Goal: Task Accomplishment & Management: Manage account settings

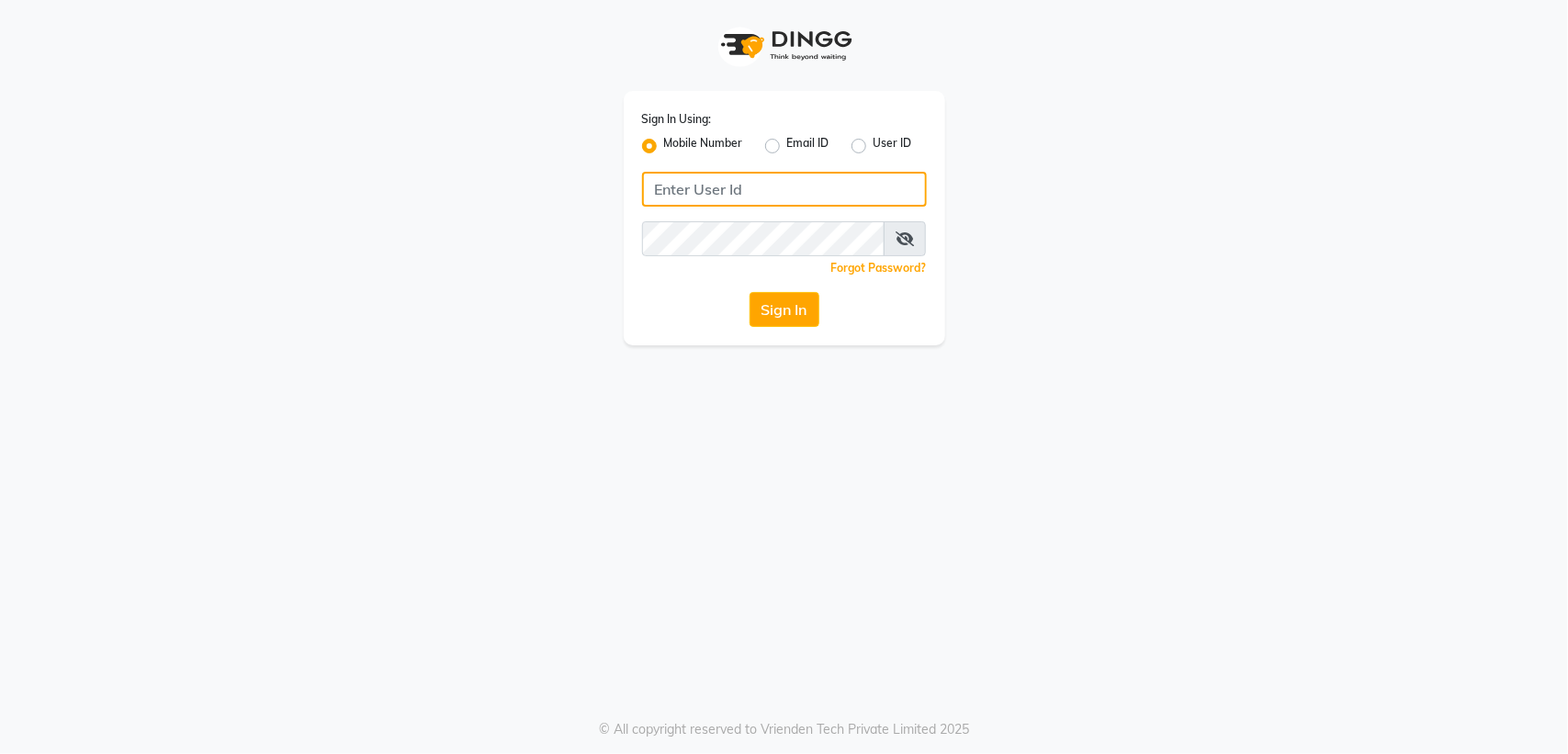
type input "9990930603"
click at [745, 184] on input "9990930603" at bounding box center [784, 188] width 284 height 34
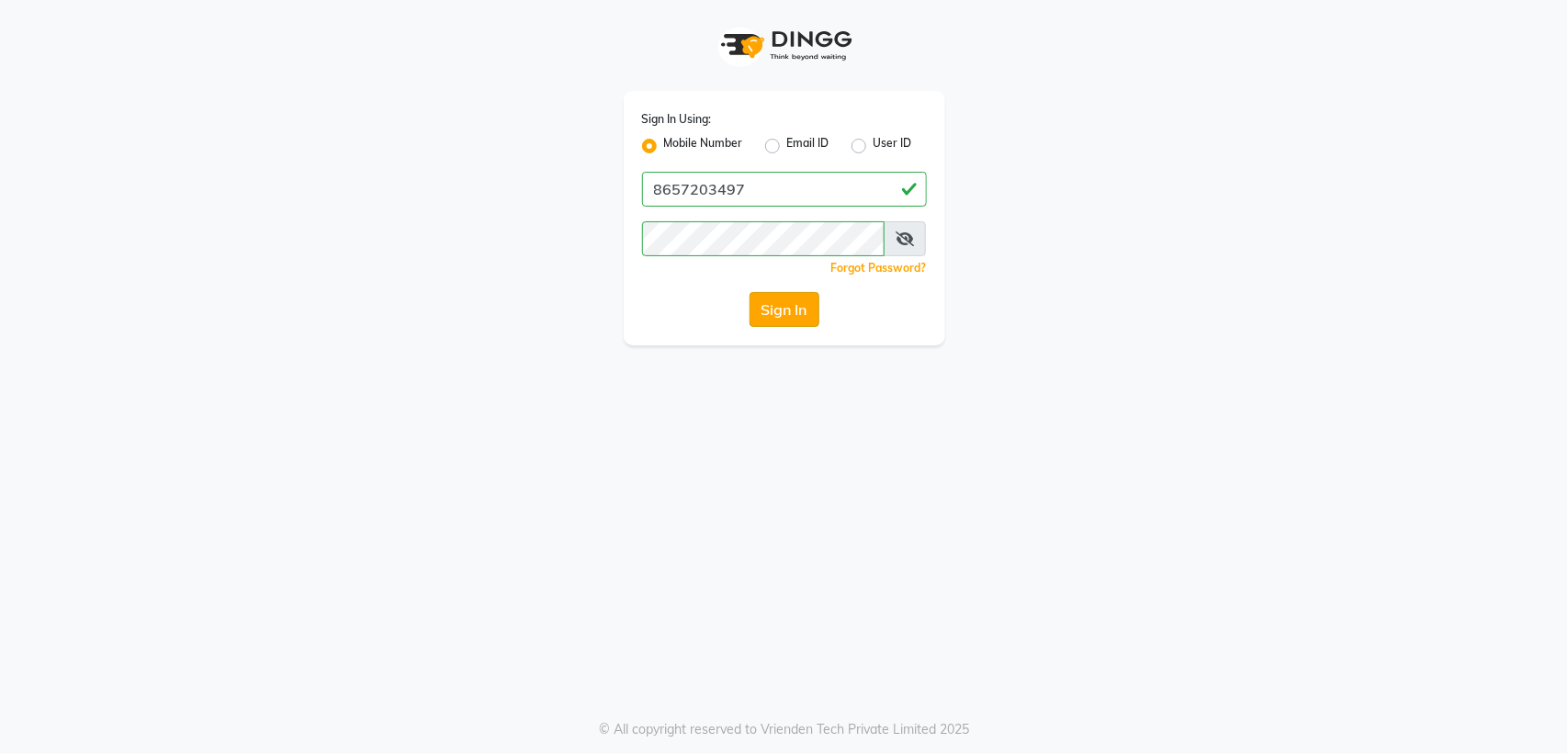
click at [777, 314] on button "Sign In" at bounding box center [784, 308] width 70 height 34
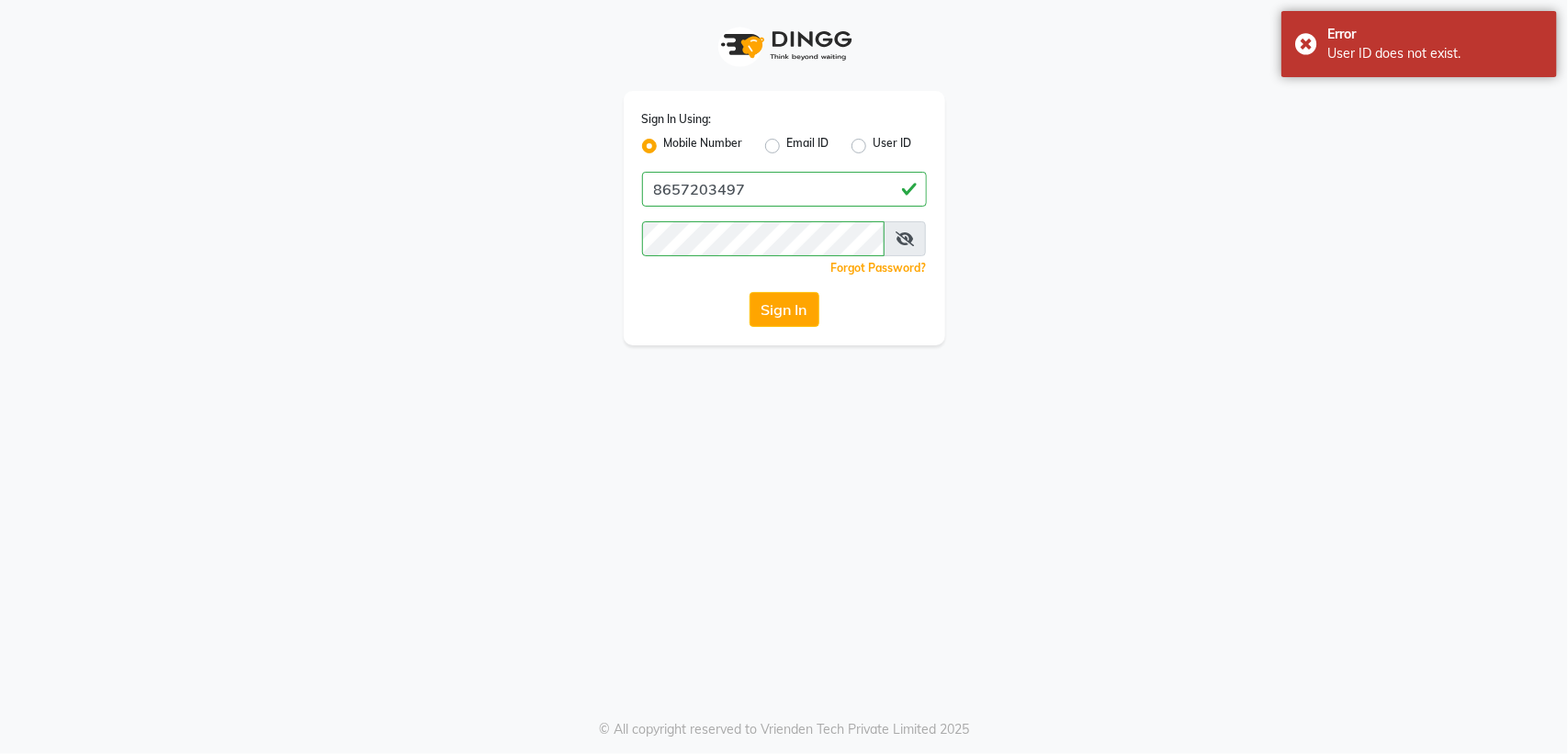
click at [901, 237] on icon at bounding box center [905, 239] width 19 height 15
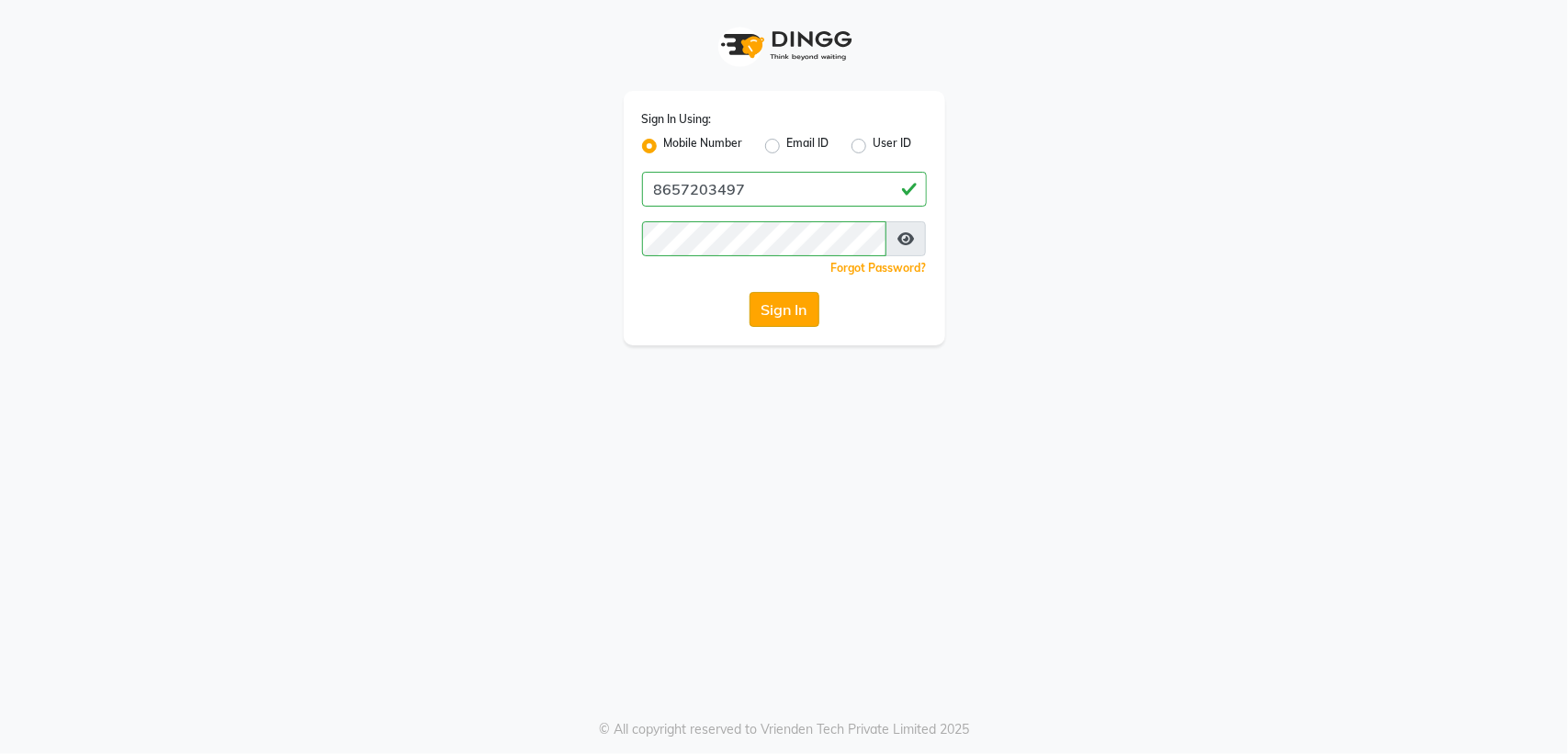
click at [759, 304] on button "Sign In" at bounding box center [784, 308] width 70 height 34
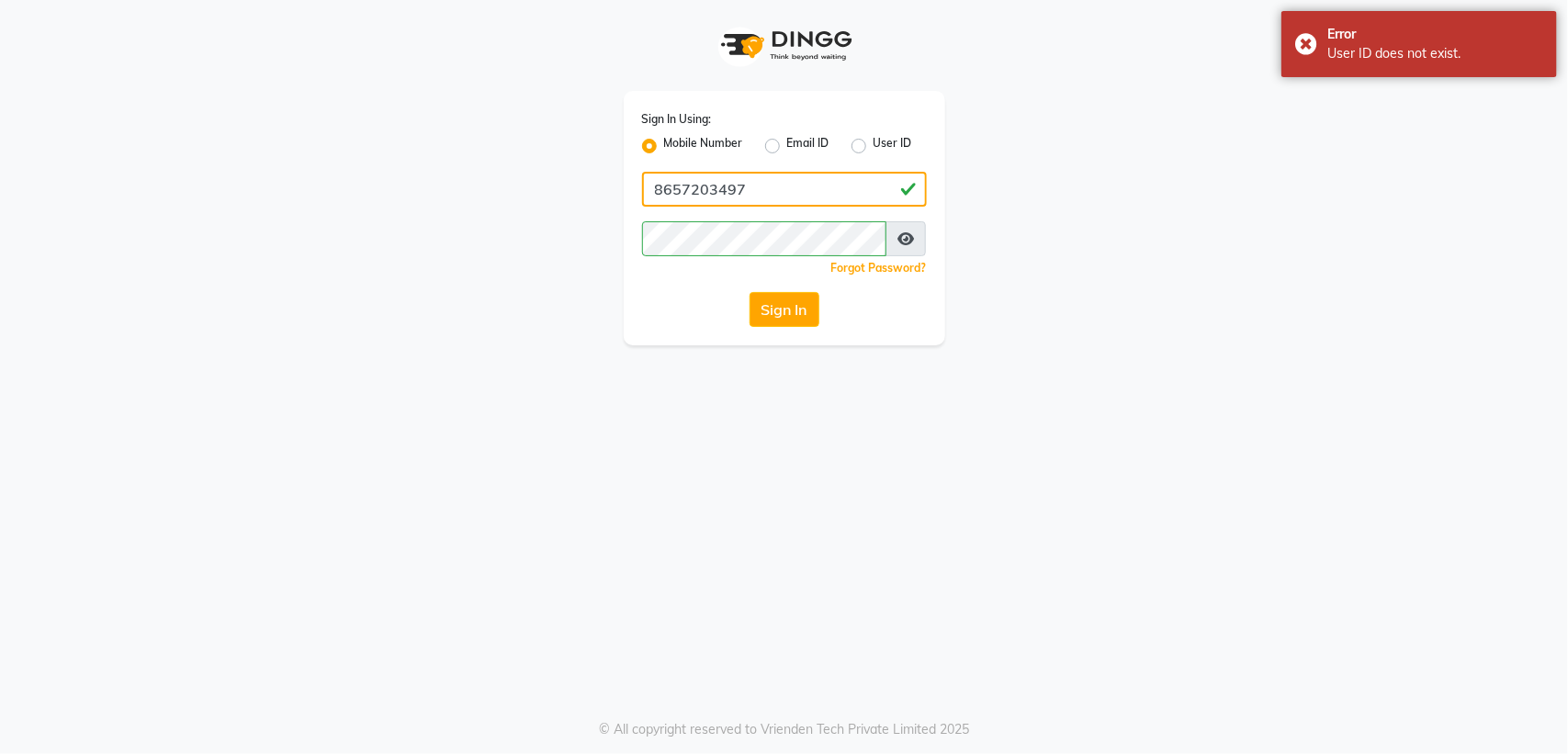
click at [767, 195] on input "8657203497" at bounding box center [784, 188] width 284 height 34
type input "8"
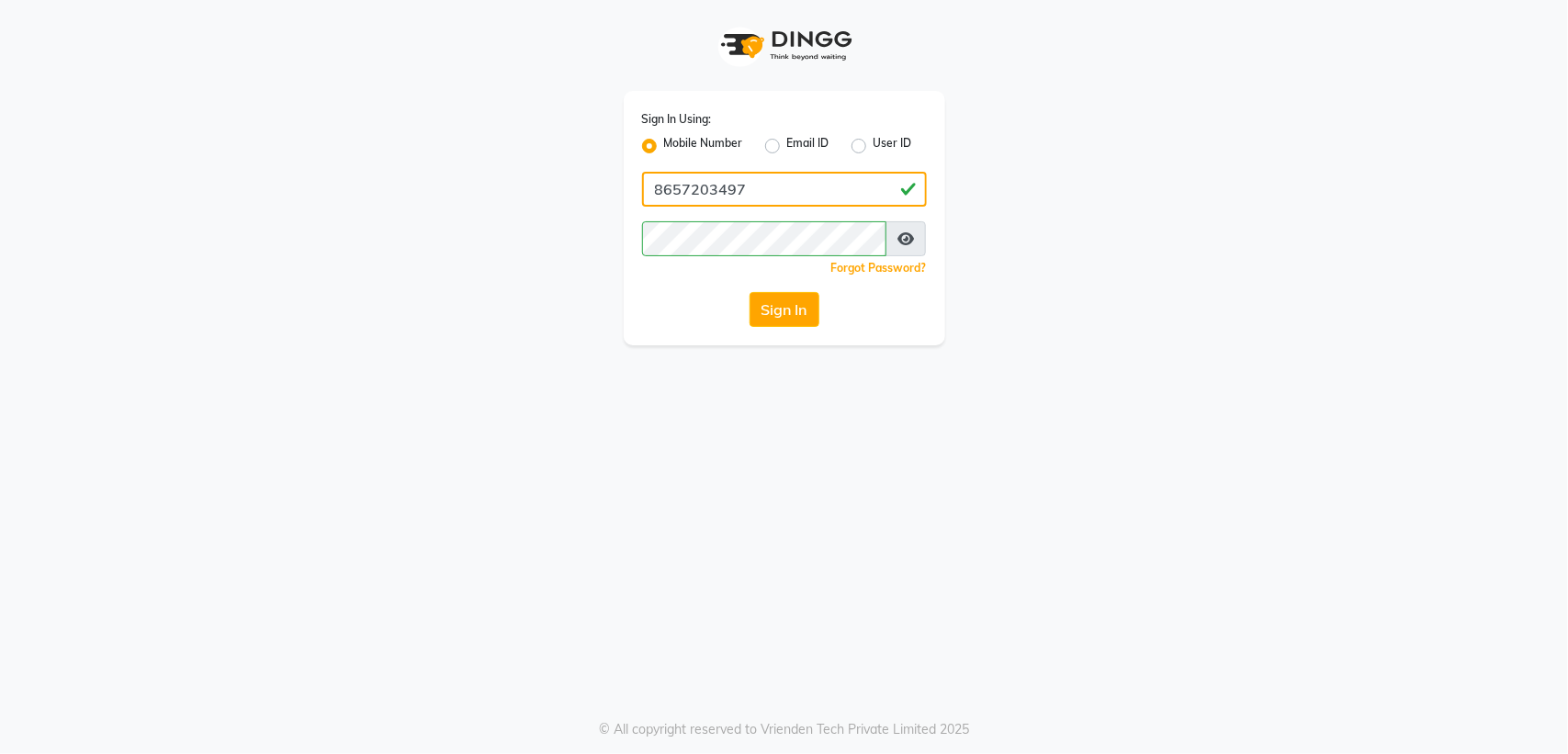
click at [728, 186] on input "8657203497" at bounding box center [784, 188] width 284 height 34
type input "8657203597"
click at [804, 295] on button "Sign In" at bounding box center [784, 308] width 70 height 34
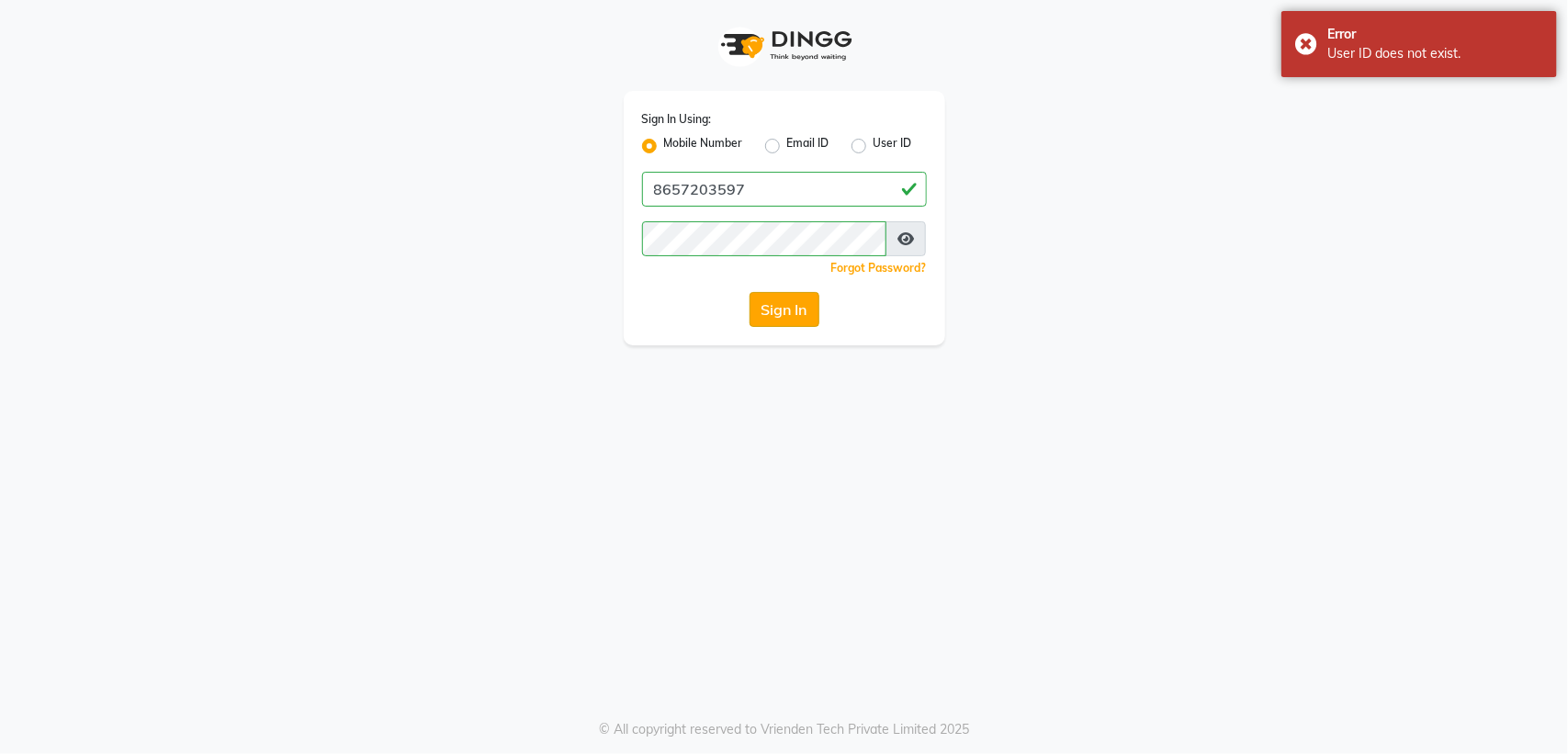
click at [782, 306] on button "Sign In" at bounding box center [784, 308] width 70 height 34
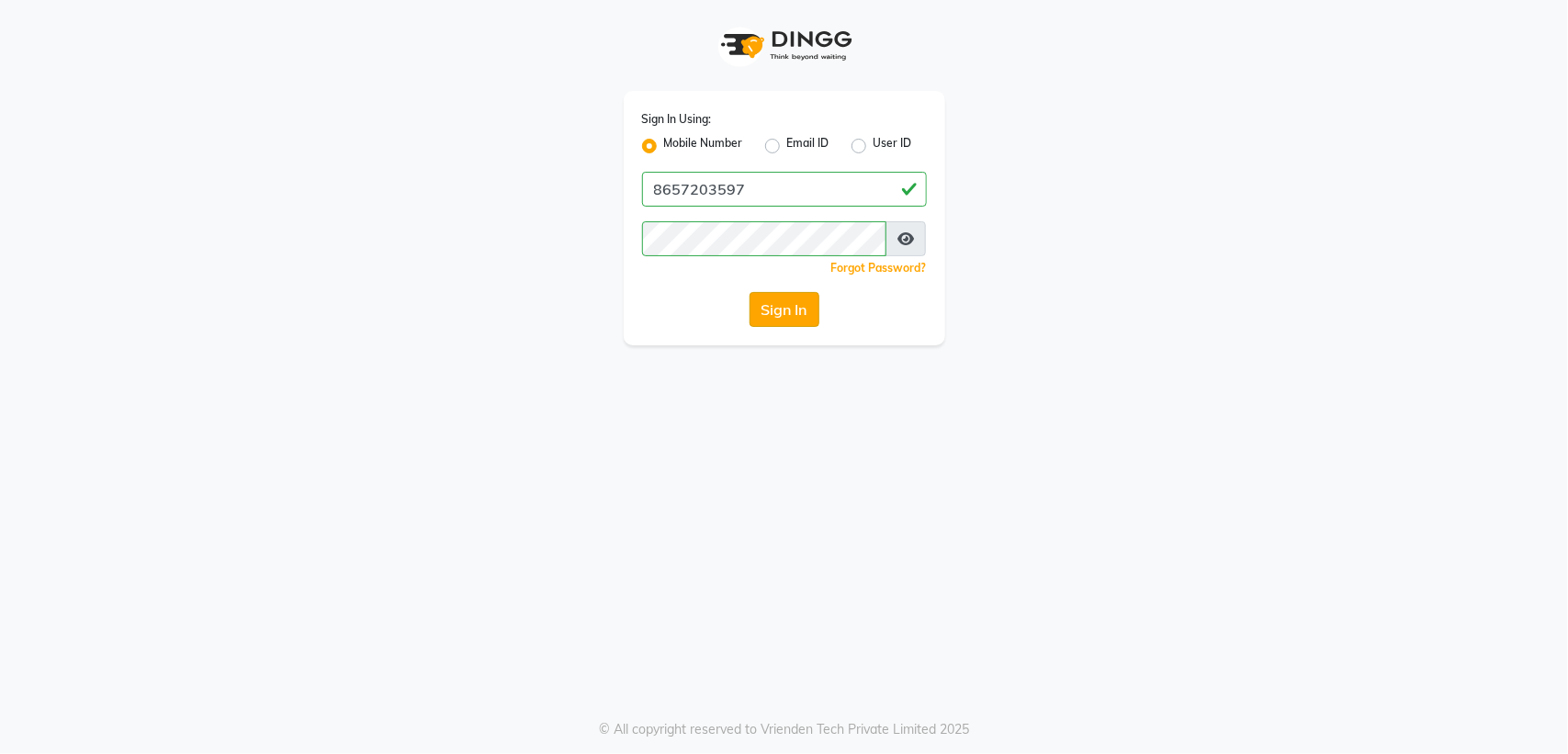
click at [796, 308] on button "Sign In" at bounding box center [784, 308] width 70 height 34
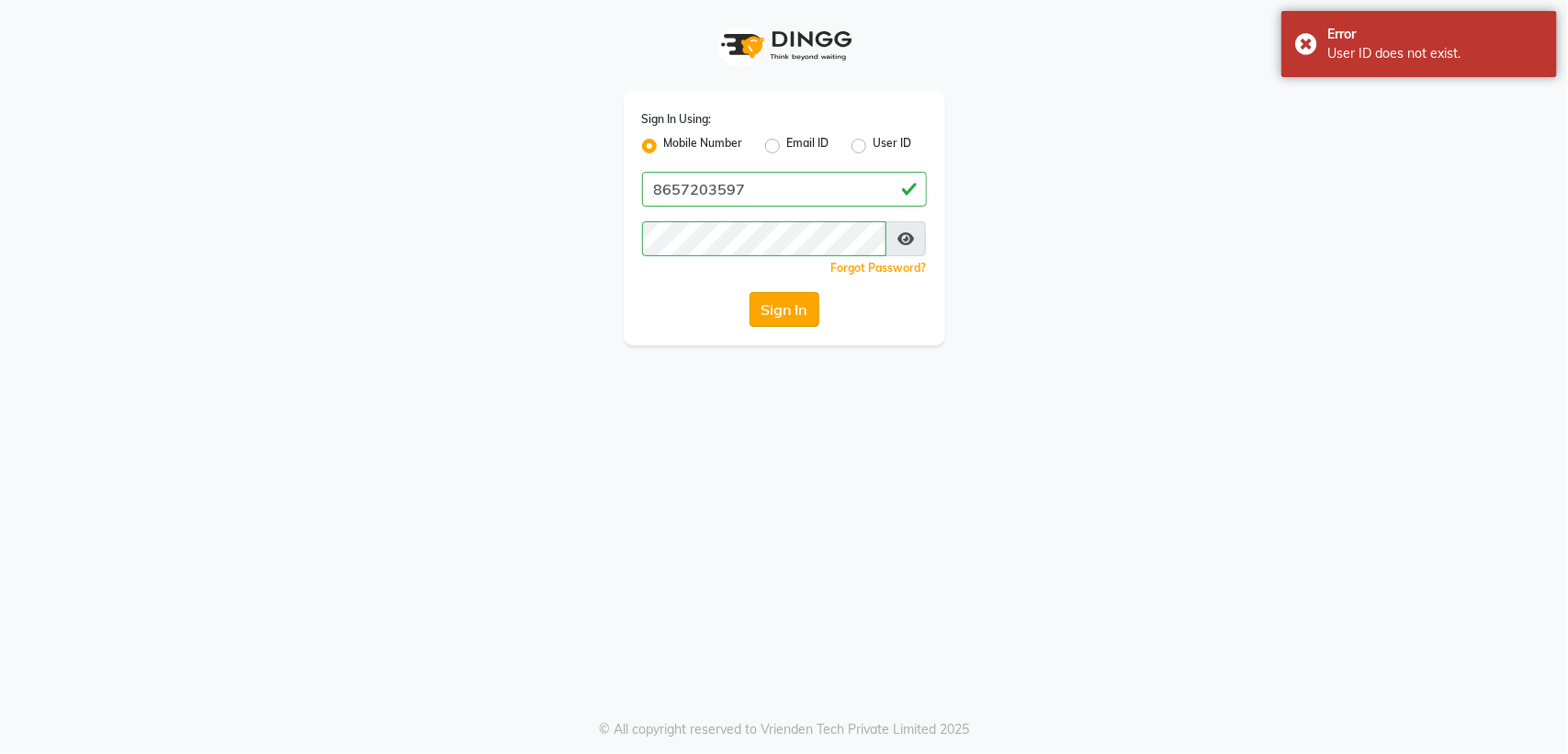
click at [774, 310] on button "Sign In" at bounding box center [784, 308] width 70 height 34
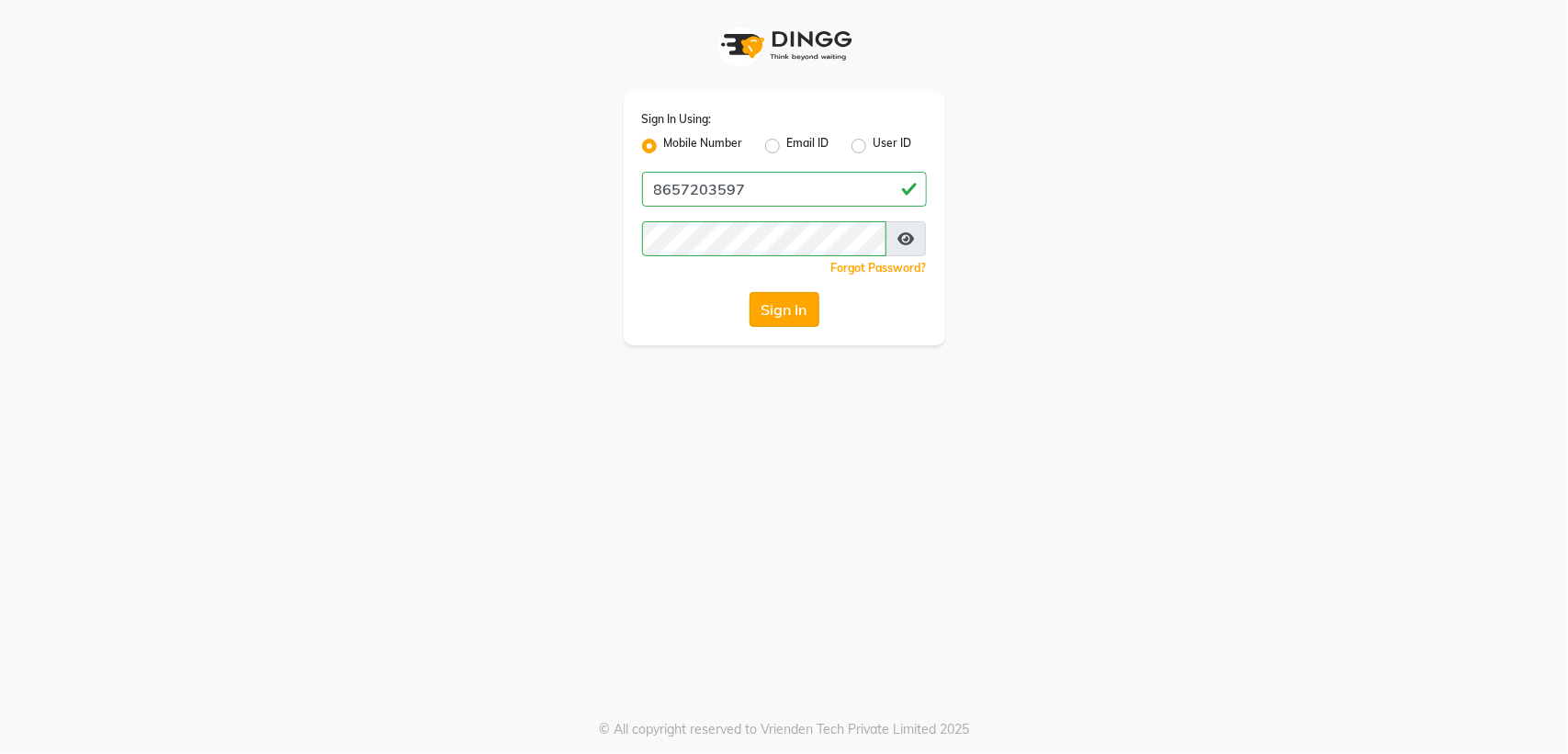
click at [767, 295] on button "Sign In" at bounding box center [784, 308] width 70 height 34
type input "8657203597"
click at [767, 305] on button "Sign In" at bounding box center [784, 308] width 70 height 34
